Goal: Information Seeking & Learning: Learn about a topic

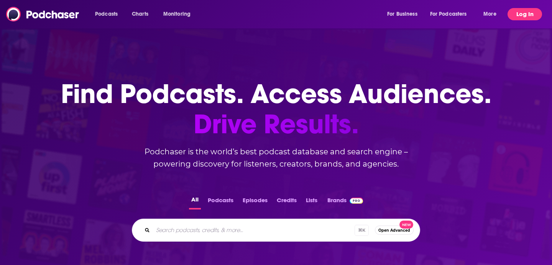
click at [528, 11] on button "Log In" at bounding box center [524, 14] width 34 height 12
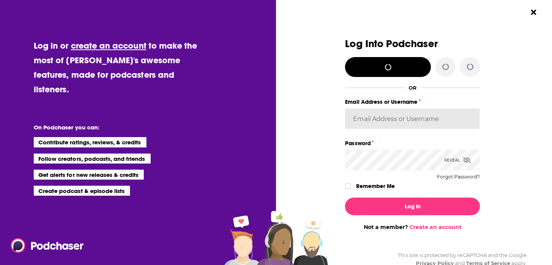
type input "chardin"
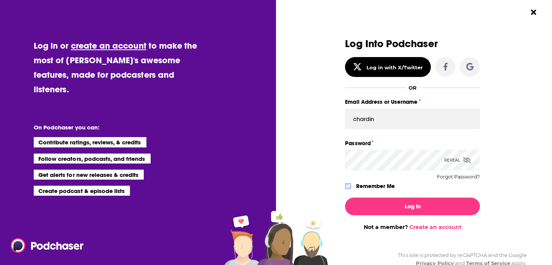
click at [346, 186] on icon "Dialog" at bounding box center [348, 186] width 5 height 5
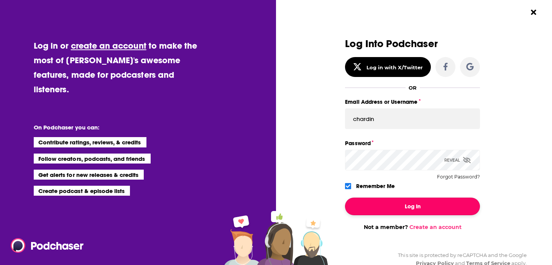
click at [368, 203] on button "Log In" at bounding box center [412, 207] width 135 height 18
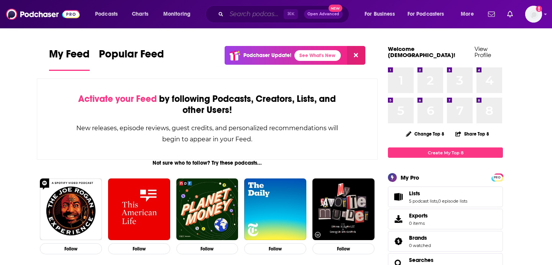
click at [244, 16] on input "Search podcasts, credits, & more..." at bounding box center [254, 14] width 57 height 12
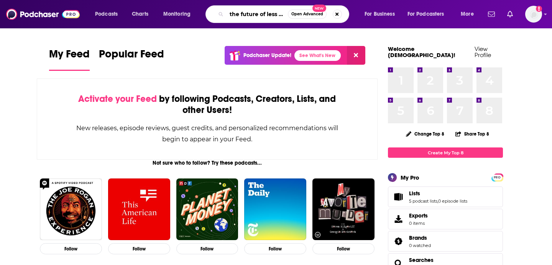
scroll to position [0, 9]
type input "the future of less work"
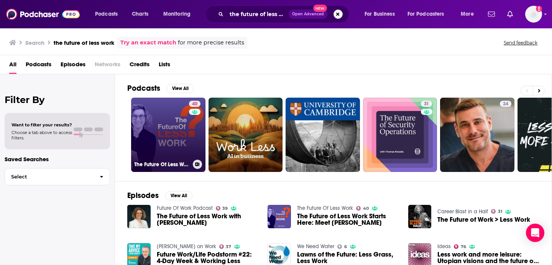
click at [170, 141] on link "40 The Future Of Less Work" at bounding box center [168, 135] width 74 height 74
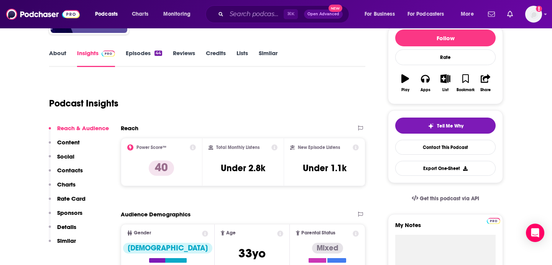
scroll to position [98, 0]
